Goal: Information Seeking & Learning: Learn about a topic

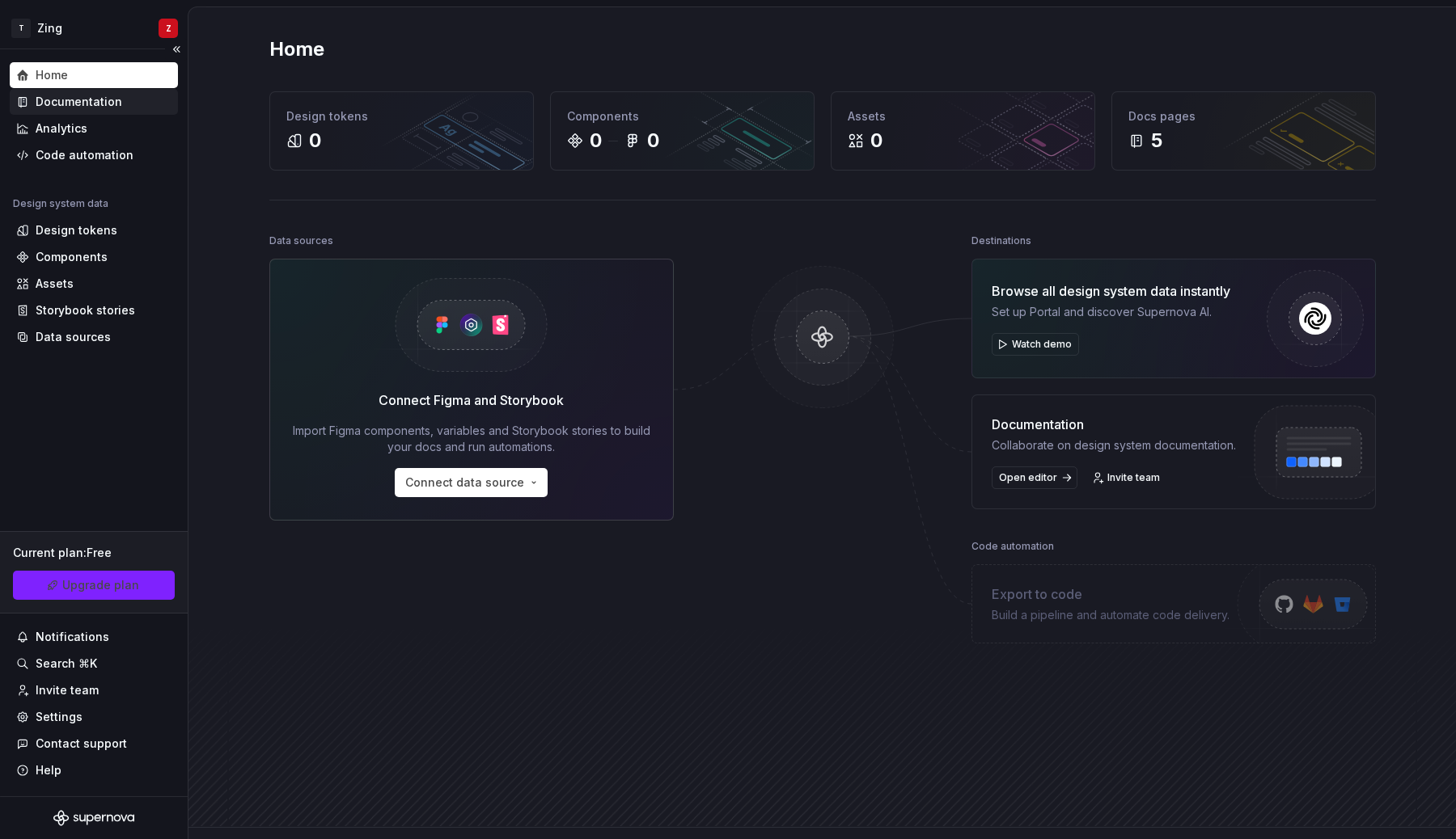
click at [83, 103] on div "Documentation" at bounding box center [79, 101] width 87 height 16
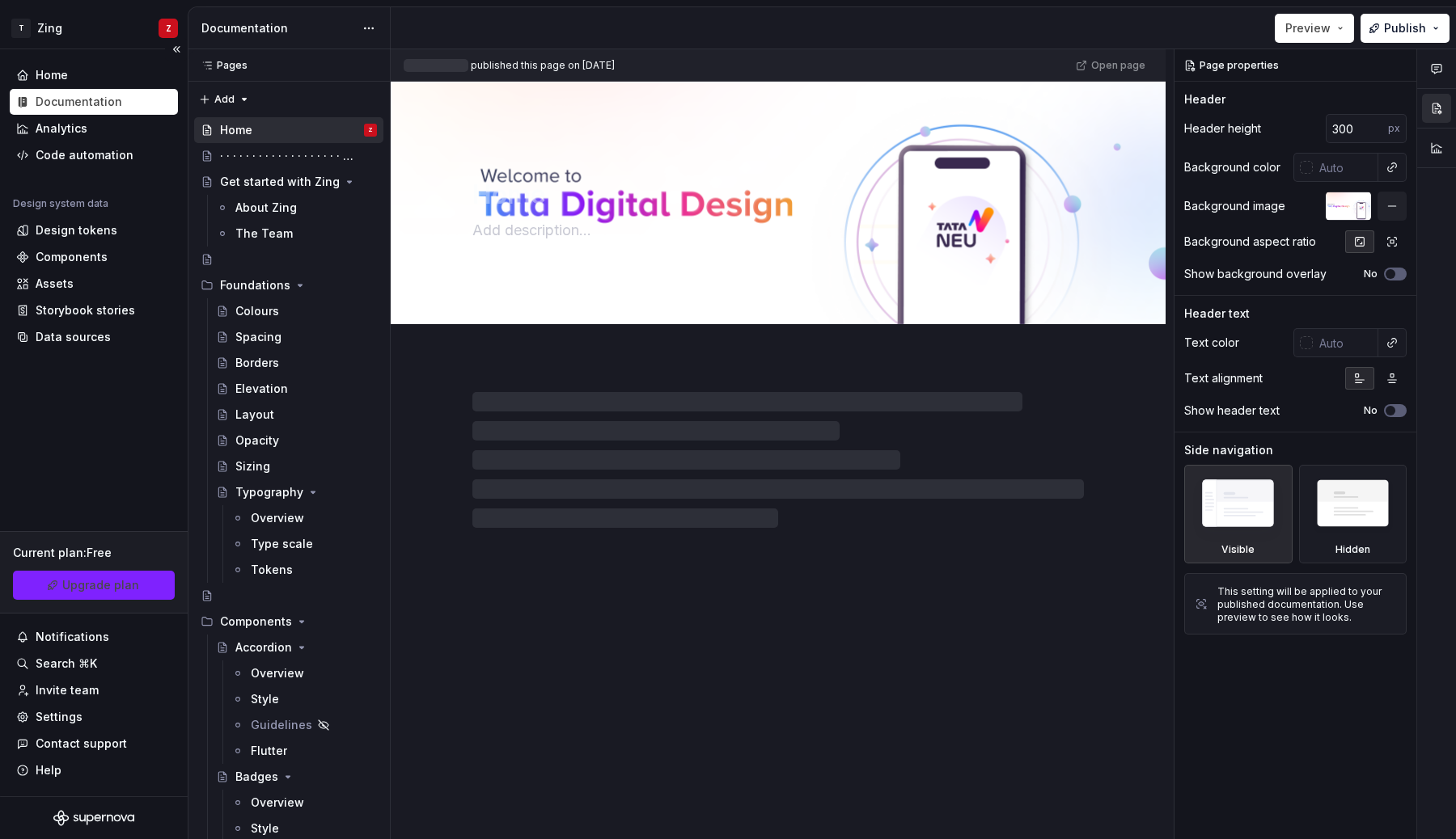
type textarea "*"
type textarea "Welcome!"
type textarea "You’ve landed in your new design system documentation."
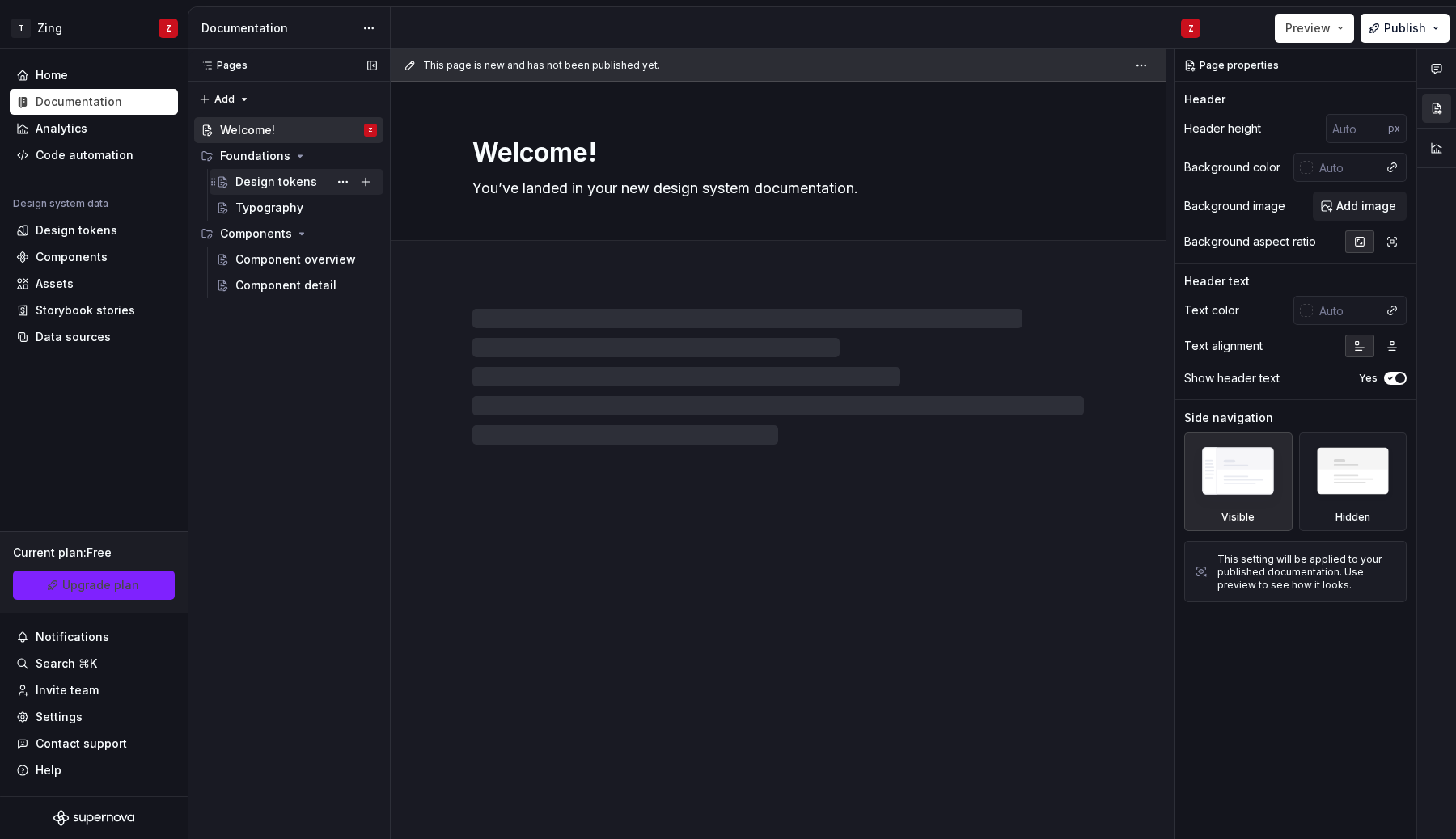
click at [270, 179] on div "Design tokens" at bounding box center [276, 182] width 82 height 16
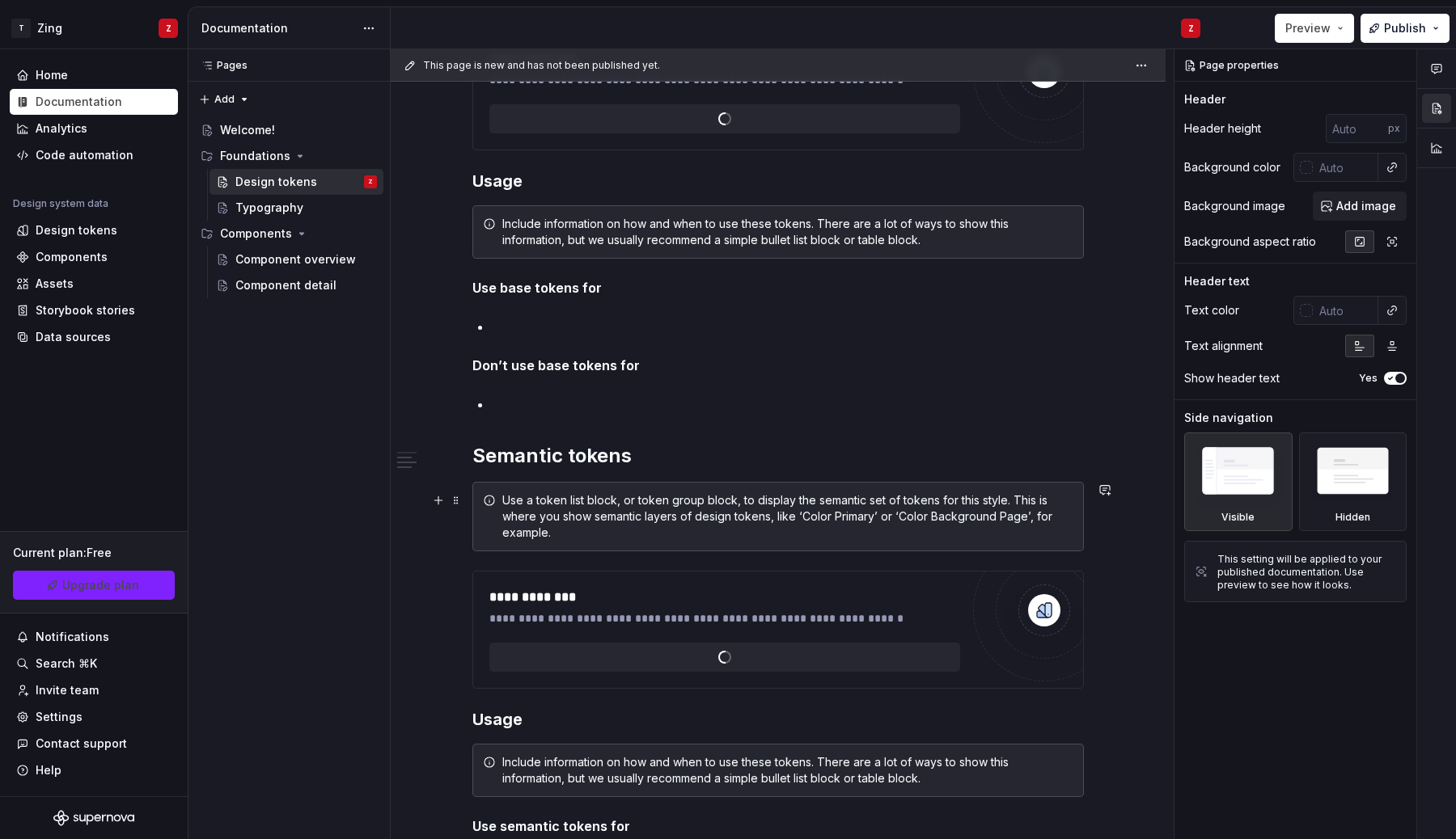
scroll to position [1218, 0]
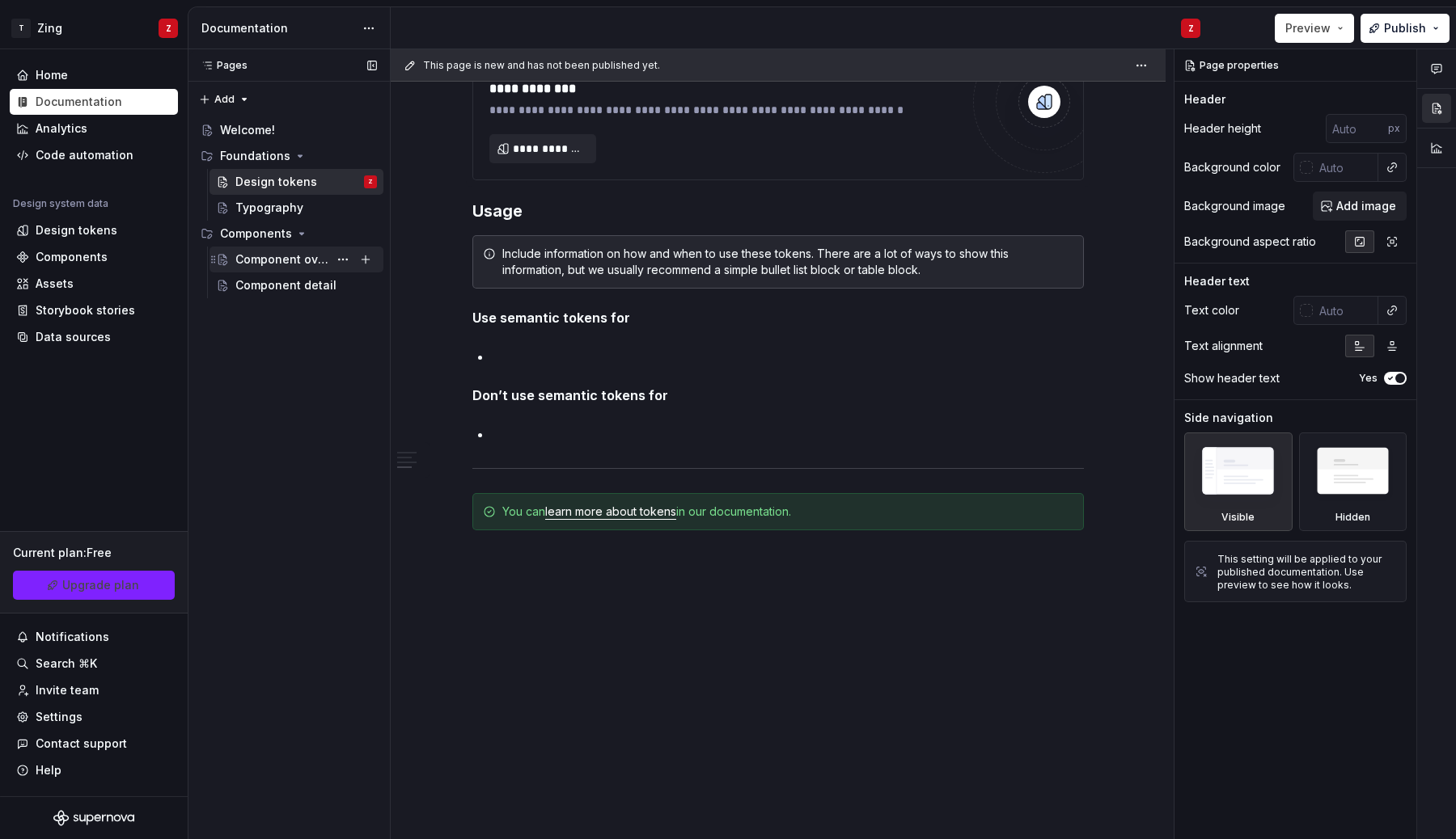
click at [263, 258] on div "Component overview" at bounding box center [281, 259] width 93 height 16
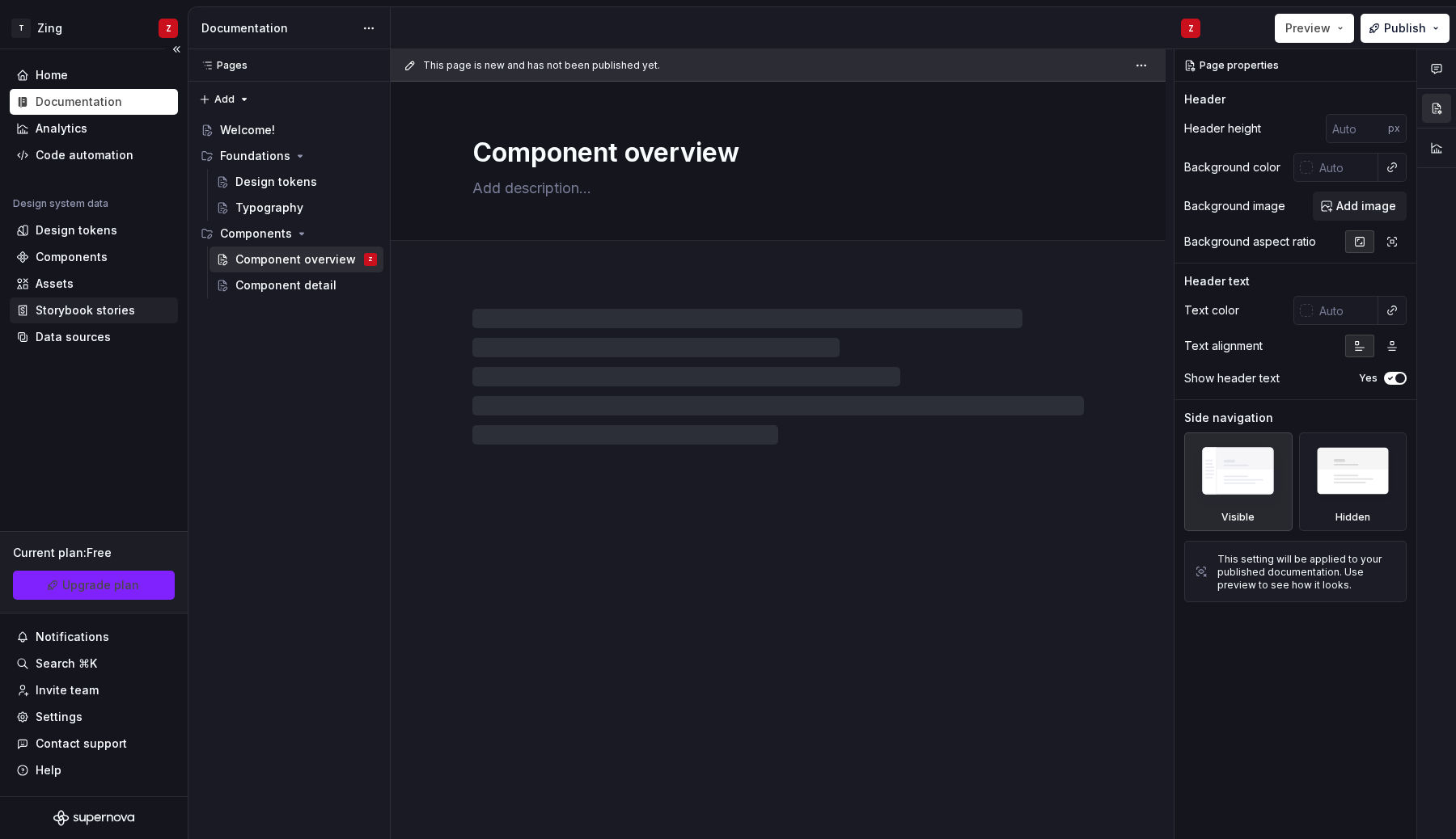
type textarea "*"
click at [90, 307] on div "Storybook stories" at bounding box center [85, 310] width 99 height 16
